Goal: Information Seeking & Learning: Learn about a topic

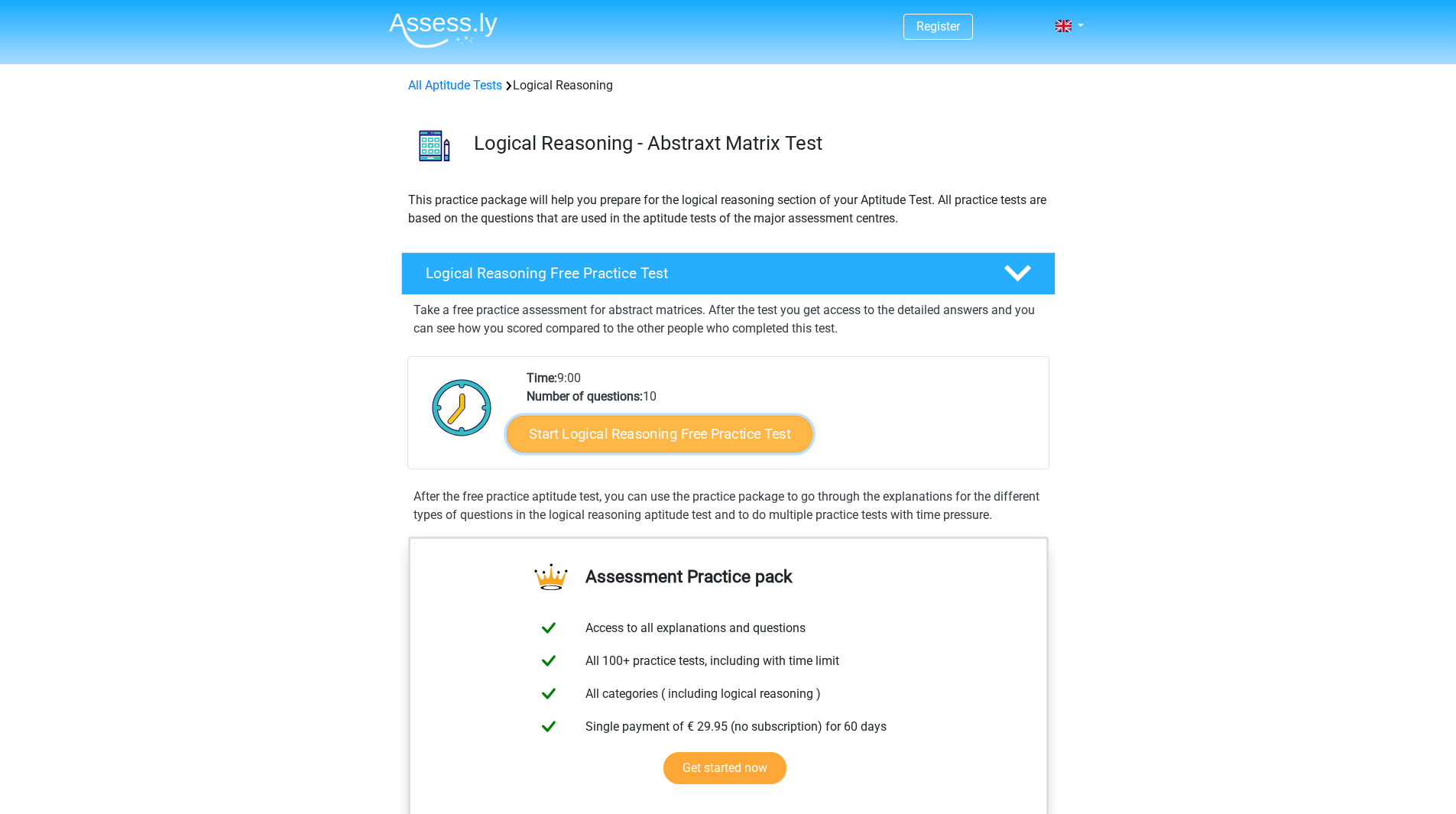
click at [778, 440] on link "Start Logical Reasoning Free Practice Test" at bounding box center [659, 433] width 306 height 36
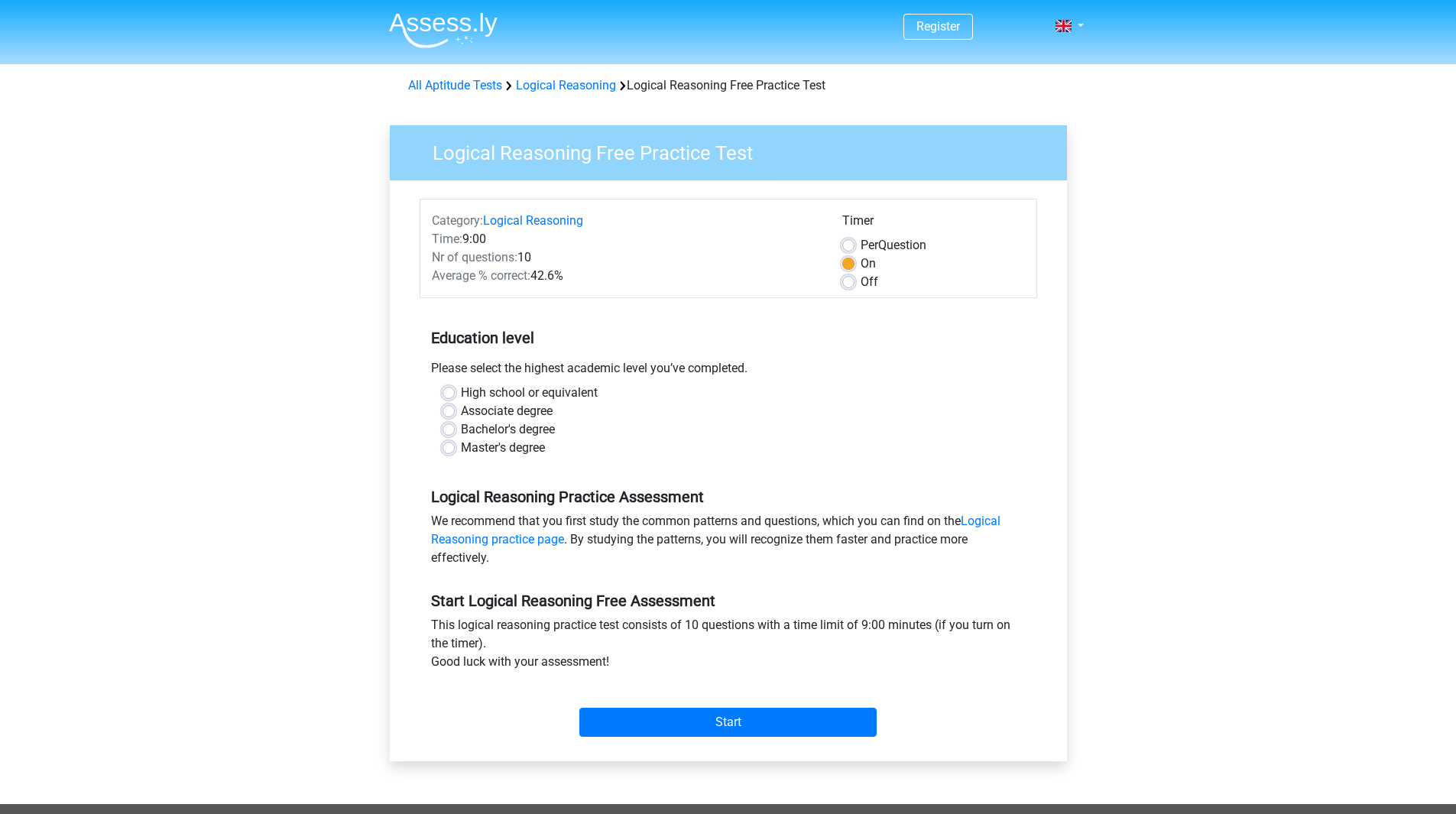
click at [461, 431] on label "Bachelor's degree" at bounding box center [508, 430] width 94 height 19
click at [454, 431] on input "Bachelor's degree" at bounding box center [448, 429] width 12 height 16
radio input "true"
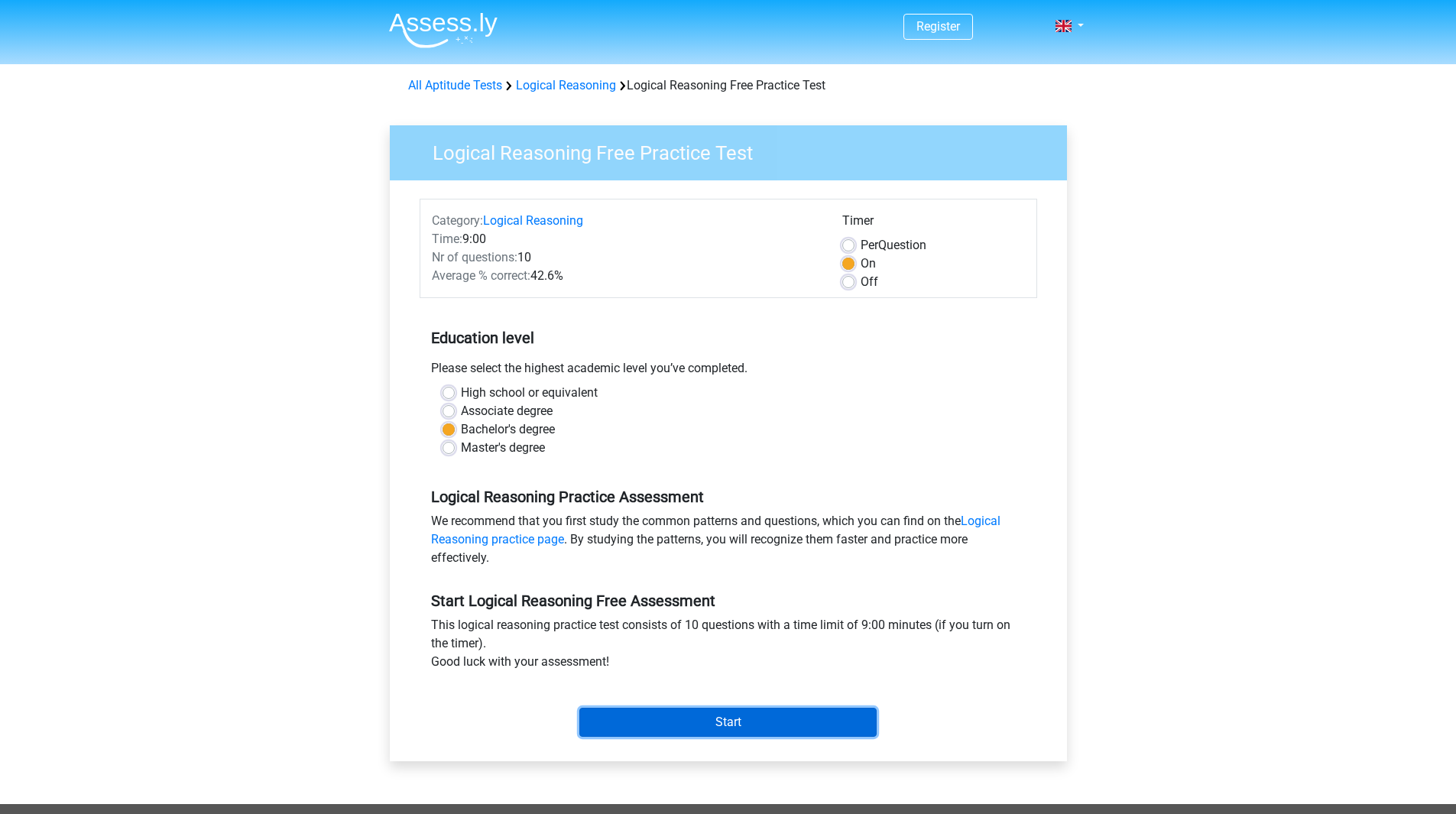
click at [624, 725] on input "Start" at bounding box center [728, 723] width 297 height 29
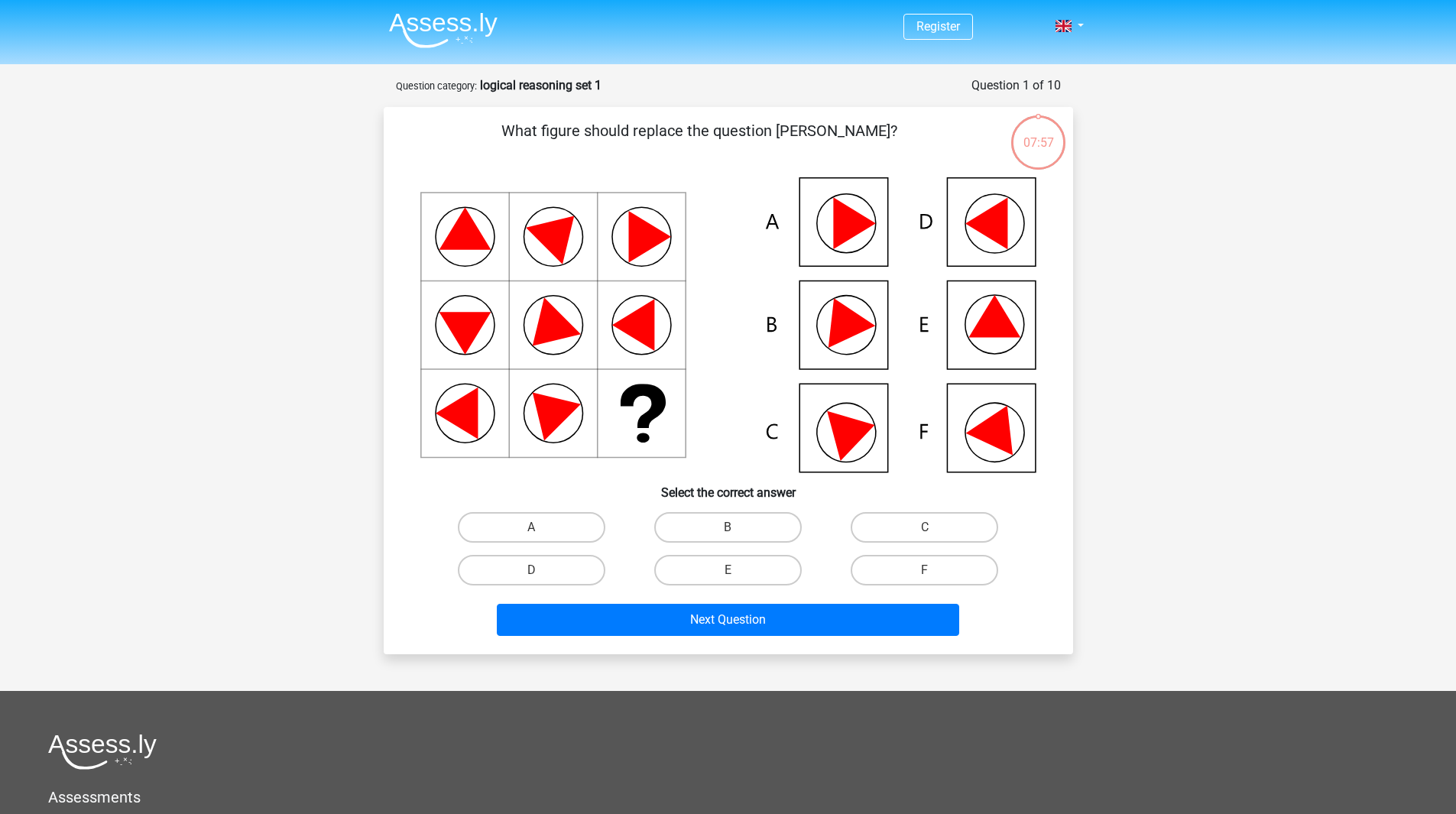
click at [980, 334] on icon at bounding box center [994, 316] width 52 height 42
click at [752, 559] on label "E" at bounding box center [728, 569] width 147 height 30
click at [737, 570] on input "E" at bounding box center [732, 575] width 10 height 10
radio input "true"
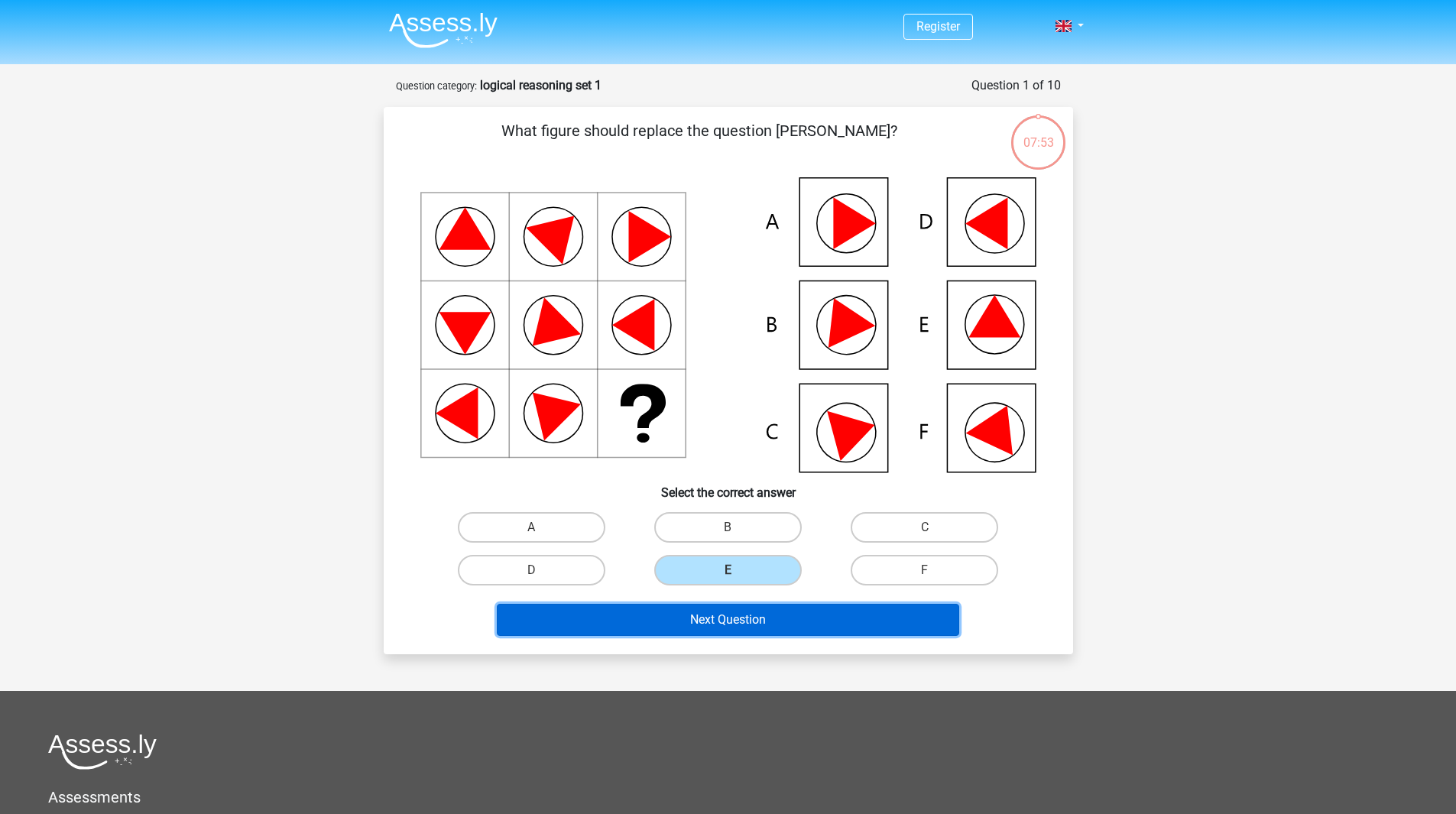
click at [757, 623] on button "Next Question" at bounding box center [728, 619] width 462 height 32
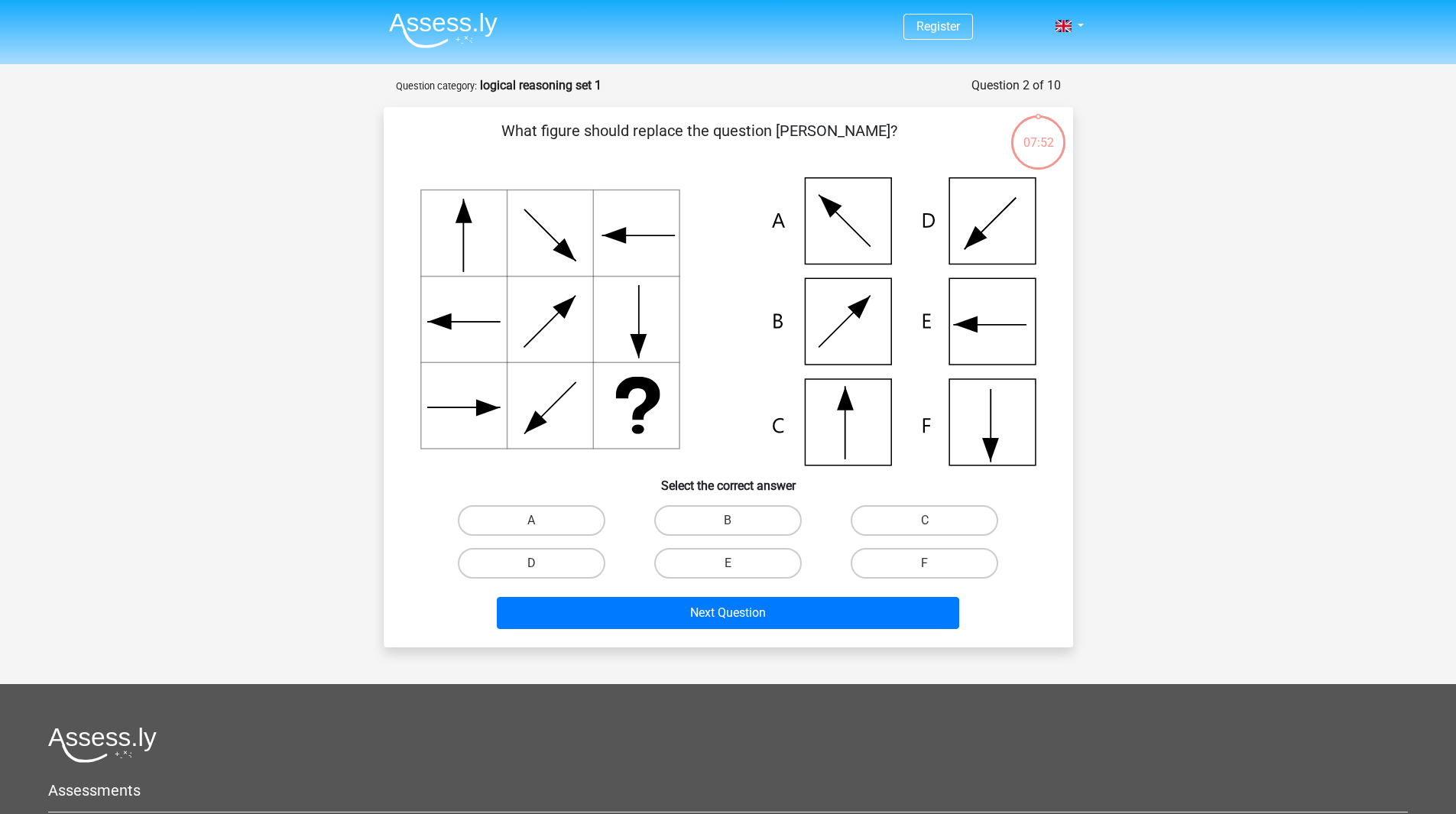
scroll to position [77, 0]
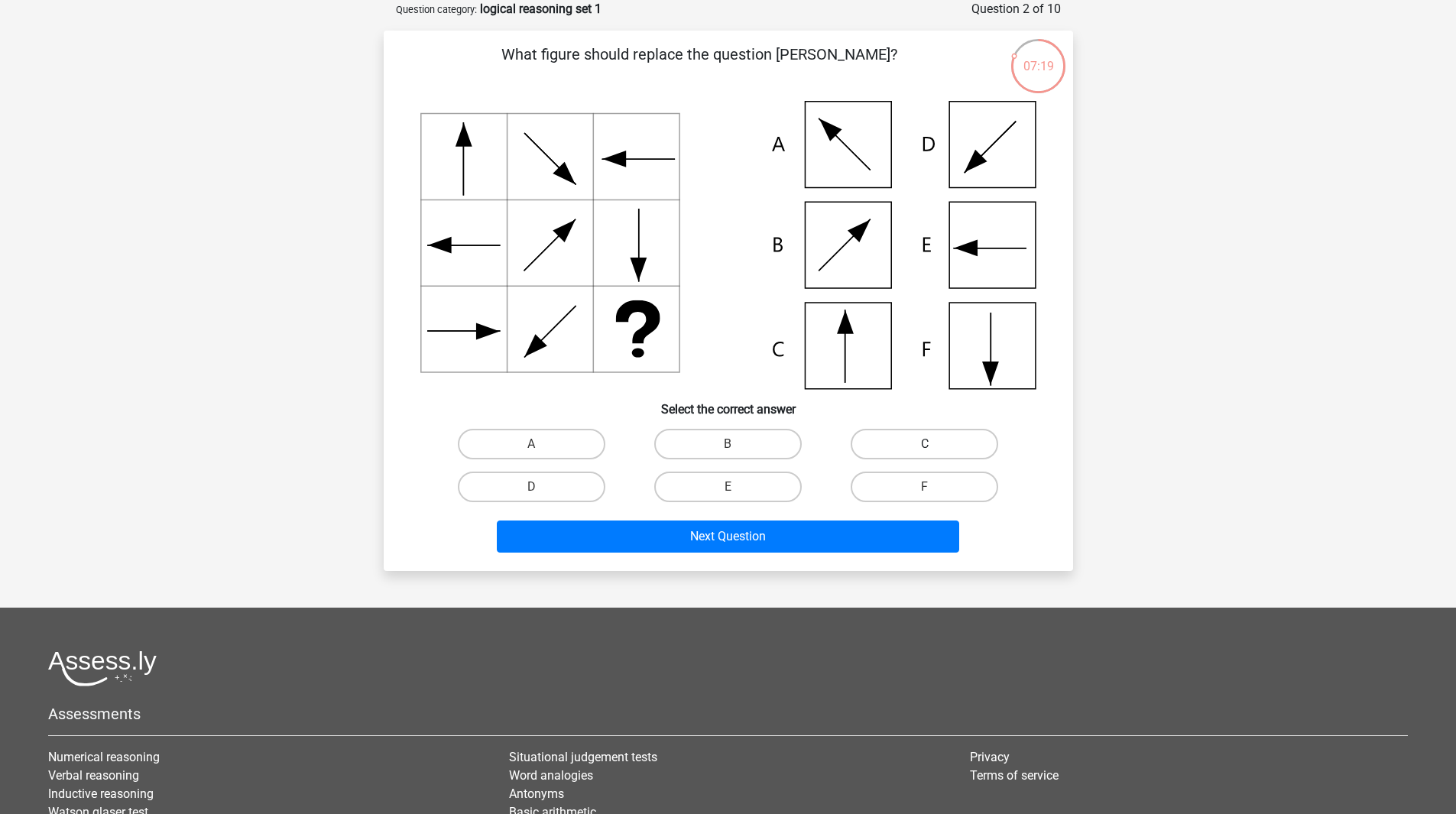
click at [925, 435] on label "C" at bounding box center [924, 443] width 147 height 30
click at [925, 444] on input "C" at bounding box center [930, 449] width 10 height 10
radio input "true"
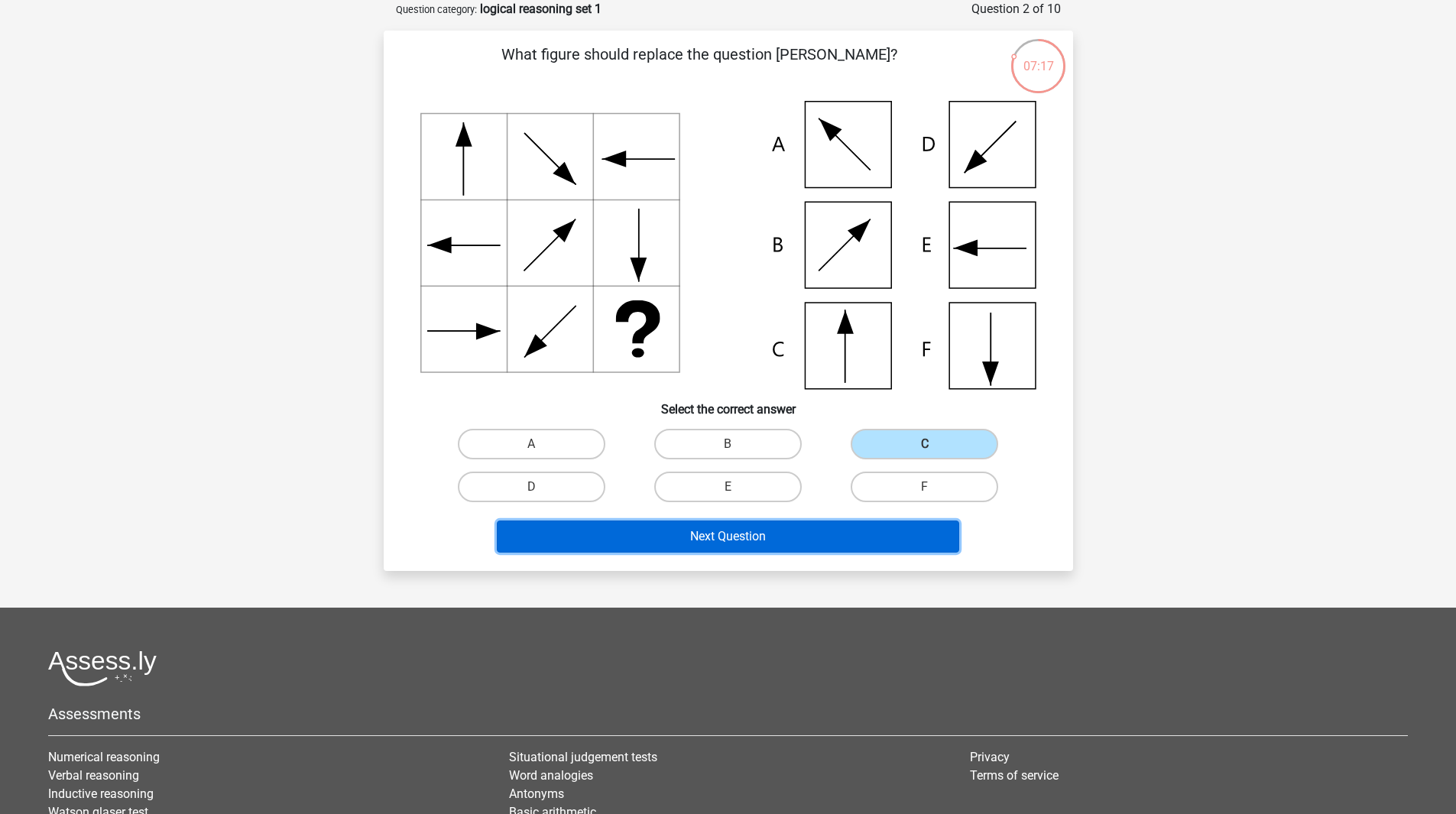
click at [877, 536] on button "Next Question" at bounding box center [728, 536] width 462 height 32
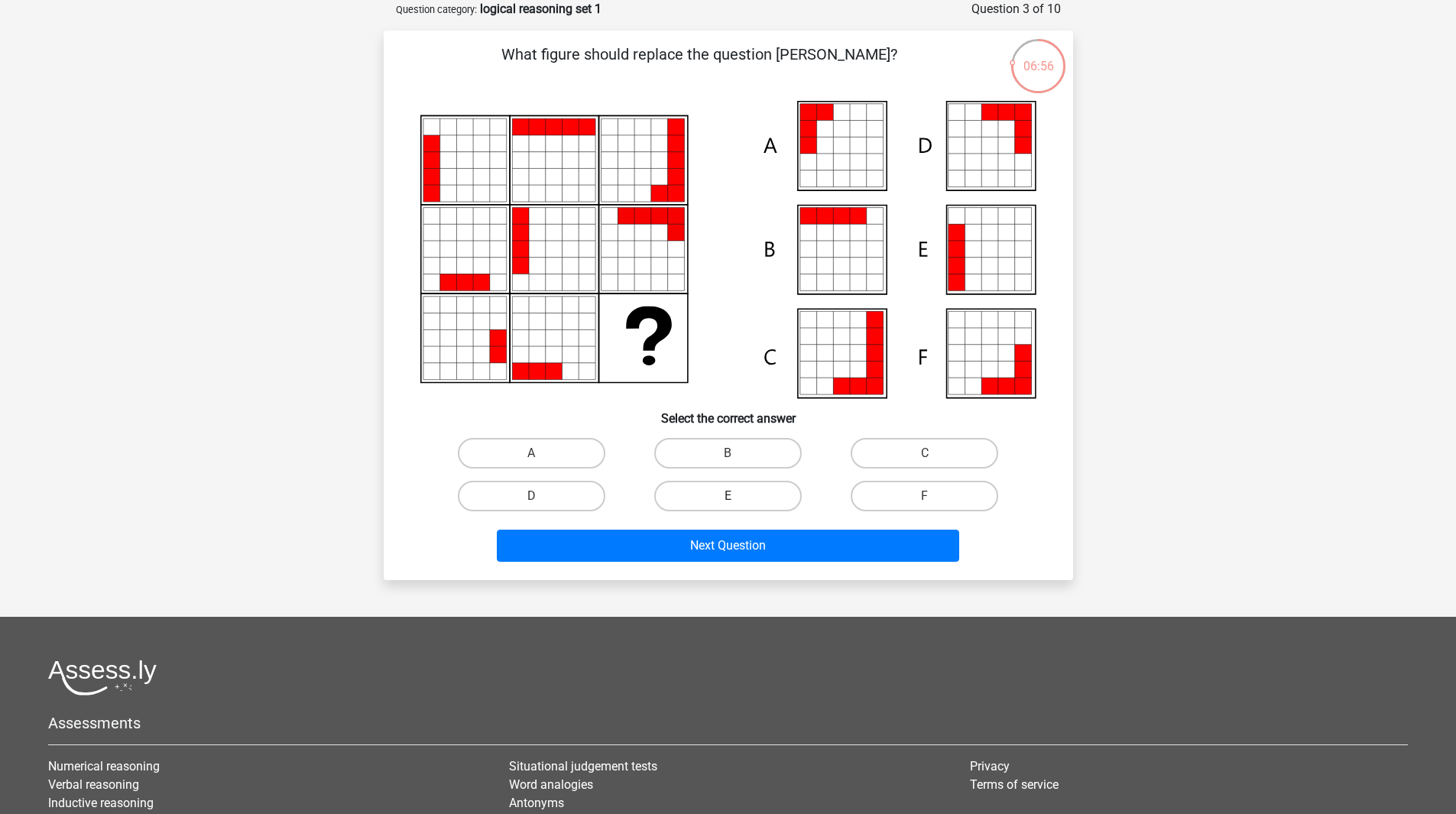
click at [726, 494] on label "E" at bounding box center [728, 495] width 147 height 30
click at [728, 496] on input "E" at bounding box center [732, 501] width 10 height 10
radio input "true"
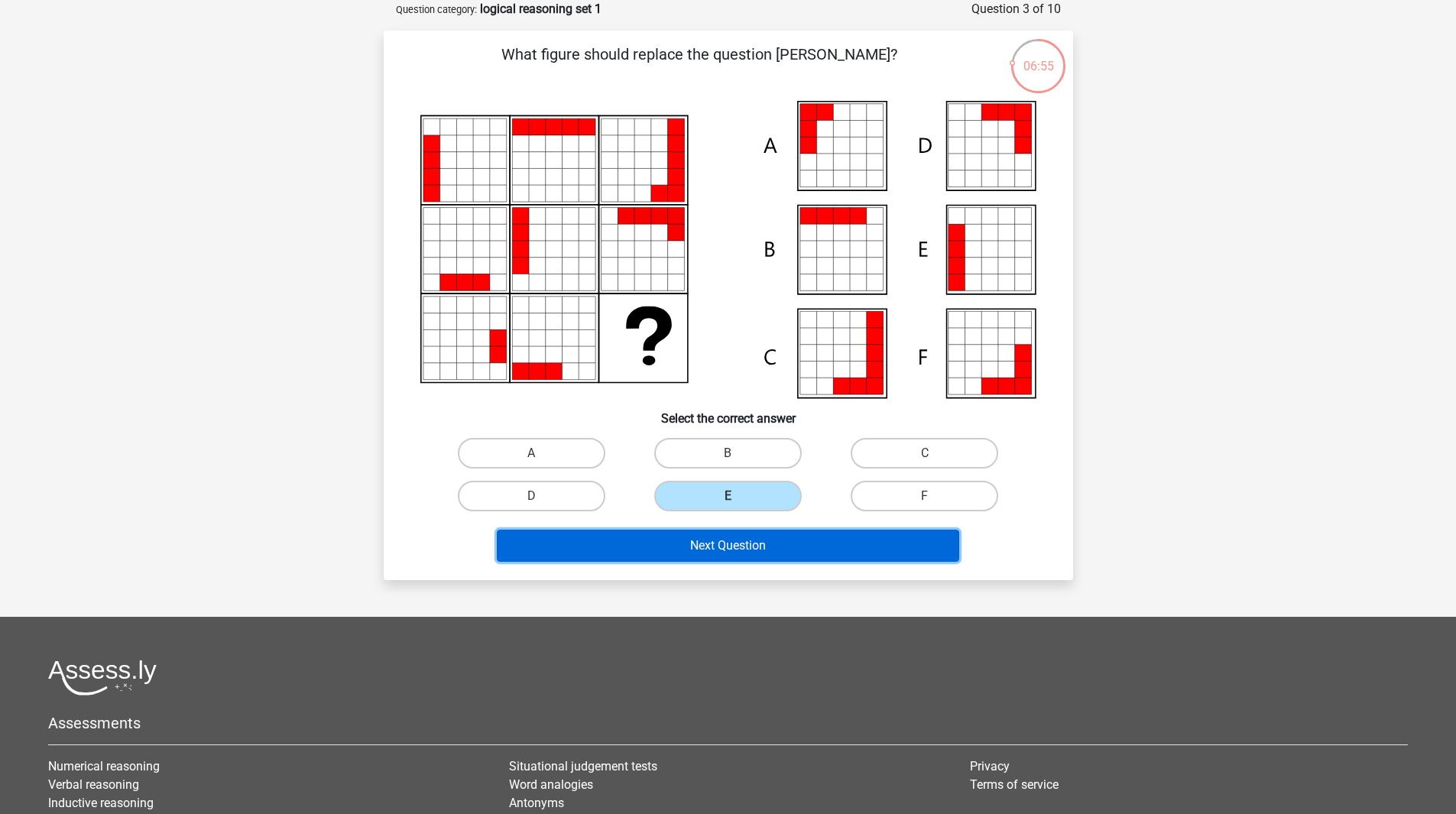
click at [745, 549] on button "Next Question" at bounding box center [728, 546] width 462 height 32
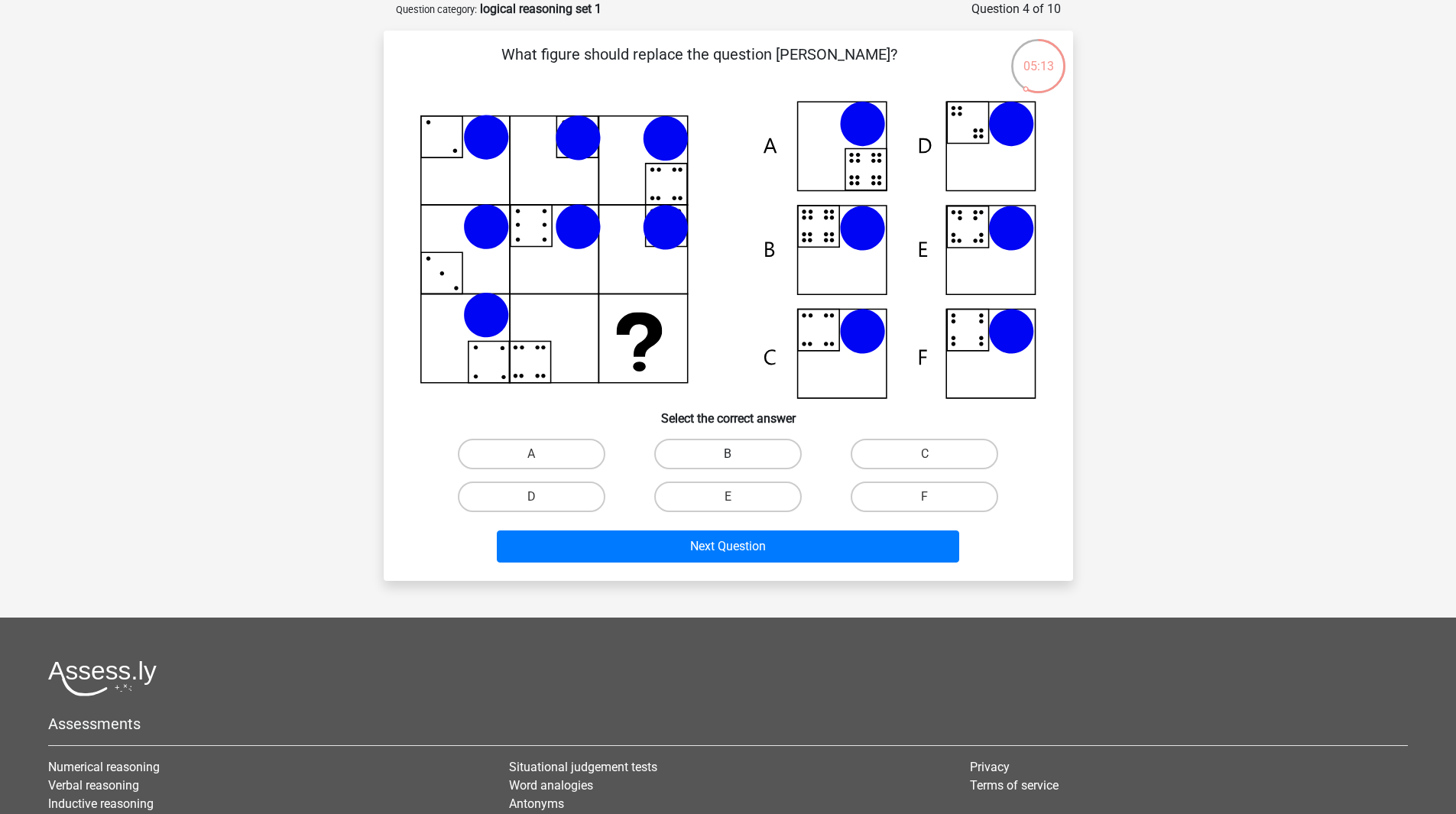
click at [775, 449] on label "B" at bounding box center [728, 453] width 147 height 30
click at [737, 454] on input "B" at bounding box center [732, 459] width 10 height 10
radio input "true"
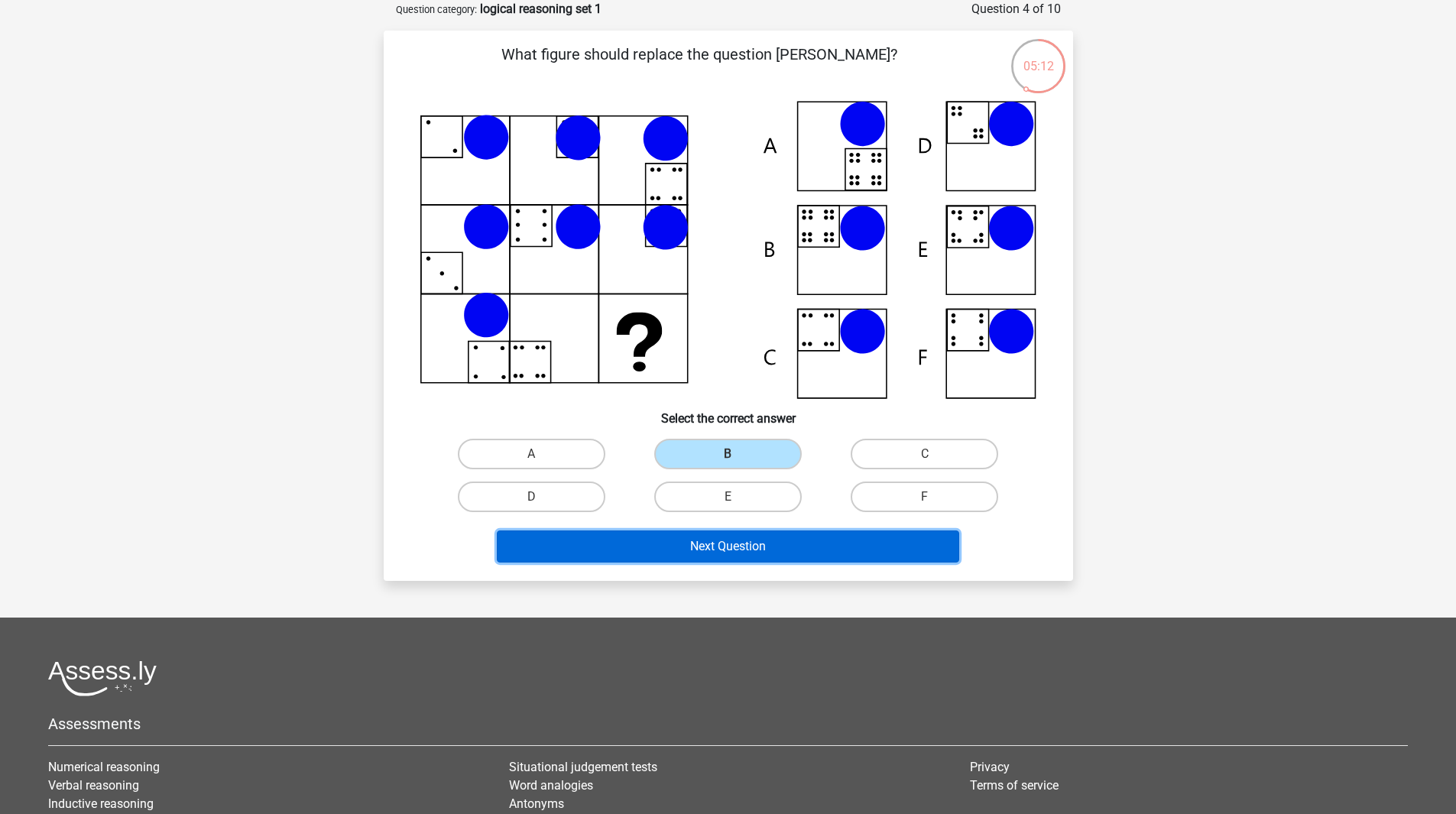
click at [775, 543] on button "Next Question" at bounding box center [728, 547] width 462 height 32
